Goal: Browse casually: Explore the website without a specific task or goal

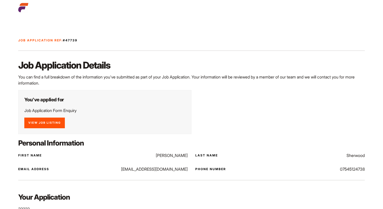
click at [26, 6] on img at bounding box center [23, 8] width 10 height 10
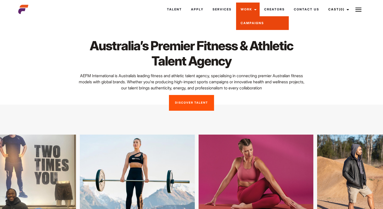
click at [248, 23] on link "Campaigns" at bounding box center [262, 23] width 53 height 14
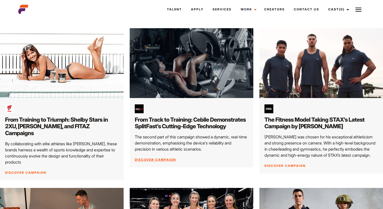
scroll to position [83, 0]
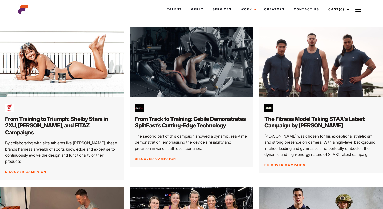
click at [36, 170] on link "Discover Campaign" at bounding box center [25, 172] width 41 height 4
